Goal: Find specific page/section: Find specific page/section

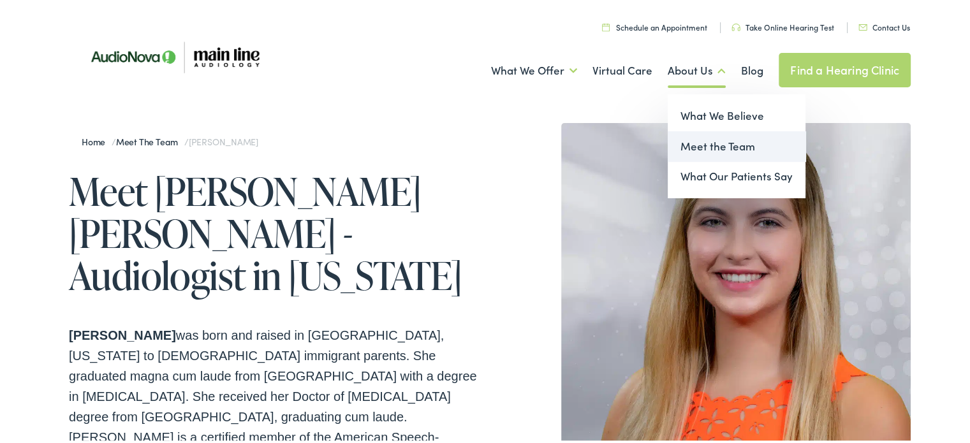
click at [709, 142] on link "Meet the Team" at bounding box center [737, 144] width 138 height 31
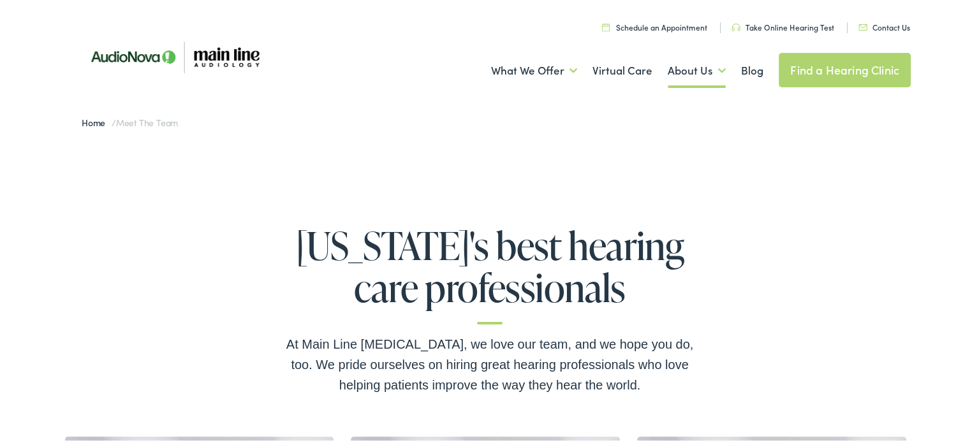
click at [841, 68] on link "Find a Hearing Clinic" at bounding box center [845, 68] width 132 height 34
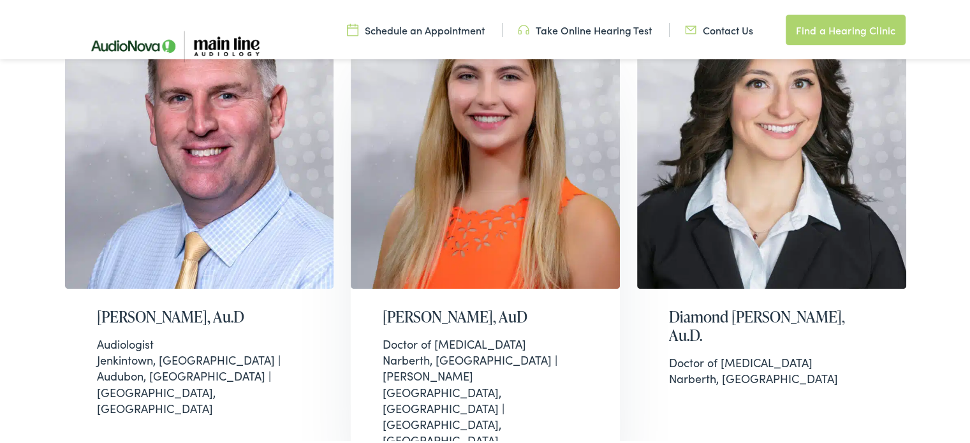
scroll to position [446, 0]
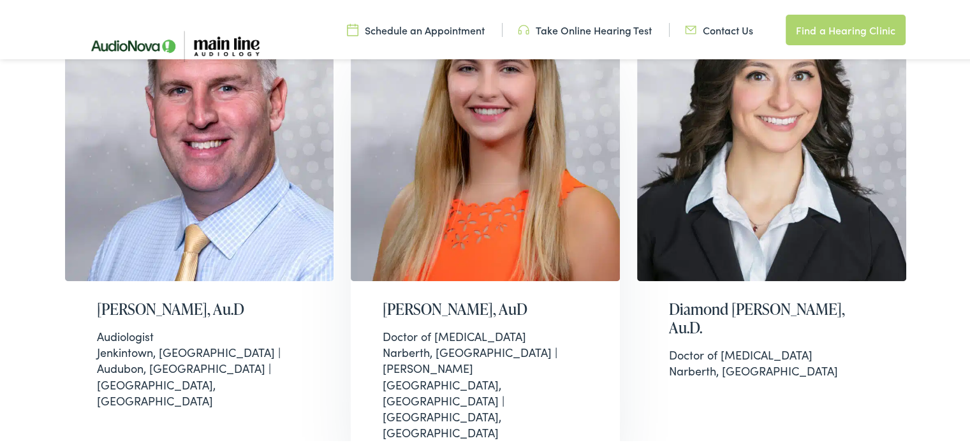
click at [512, 206] on img at bounding box center [485, 131] width 269 height 296
